Goal: Check status: Check status

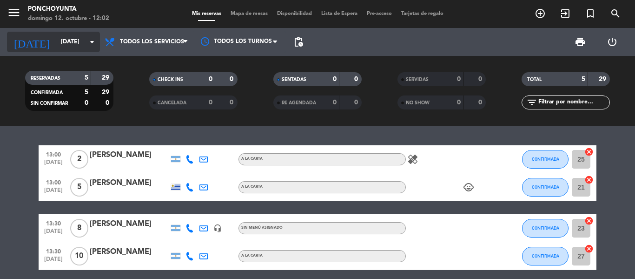
click at [87, 44] on icon "arrow_drop_down" at bounding box center [92, 41] width 11 height 11
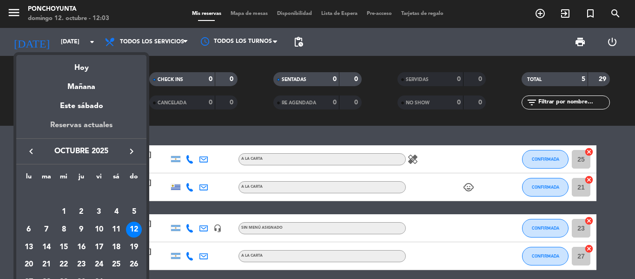
click at [77, 122] on div "Reservas actuales" at bounding box center [81, 128] width 130 height 19
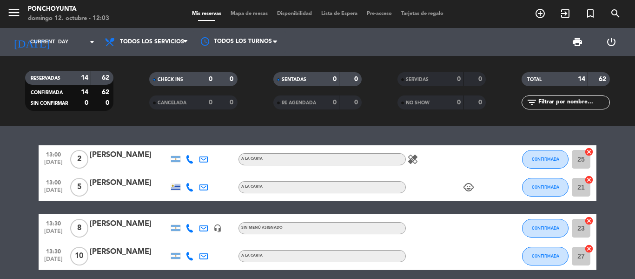
click at [80, 38] on input at bounding box center [95, 42] width 79 height 16
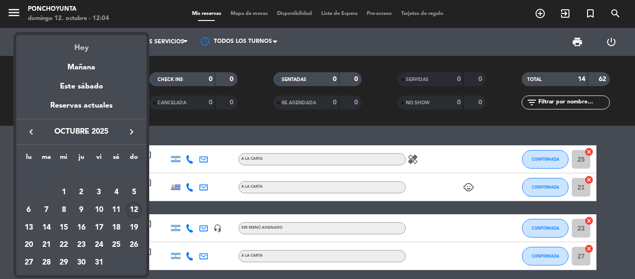
click at [86, 53] on div "Hoy" at bounding box center [81, 44] width 130 height 19
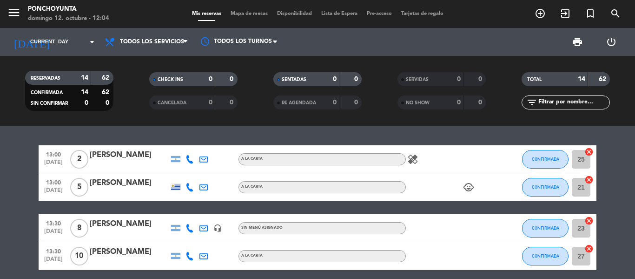
type input "[DATE]"
